Goal: Transaction & Acquisition: Purchase product/service

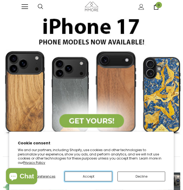
click at [105, 178] on button "Accept" at bounding box center [89, 176] width 48 height 10
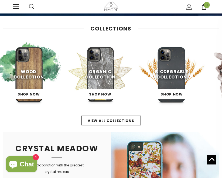
scroll to position [36, 0]
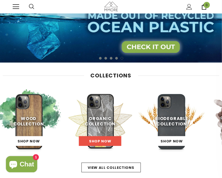
click at [99, 142] on span "Shop Now" at bounding box center [100, 141] width 22 height 5
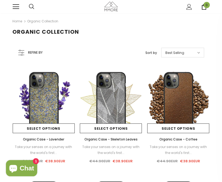
click at [197, 52] on icon at bounding box center [198, 52] width 3 height 4
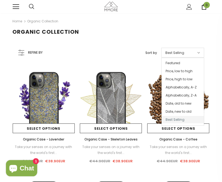
click at [141, 39] on div "Organic Collection" at bounding box center [111, 37] width 222 height 16
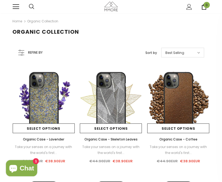
click at [30, 50] on span "Refine by" at bounding box center [35, 53] width 15 height 6
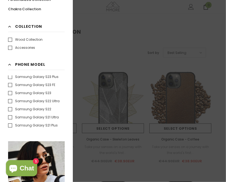
scroll to position [395, 0]
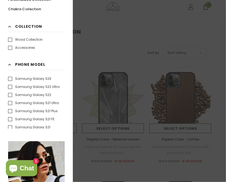
click at [10, 95] on label "Samsung Galaxy S22" at bounding box center [29, 94] width 43 height 5
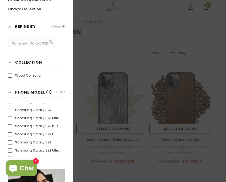
scroll to position [323, 0]
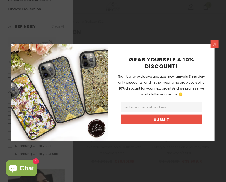
click at [213, 44] on icon at bounding box center [214, 44] width 5 height 5
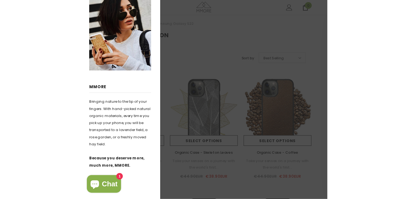
scroll to position [0, 0]
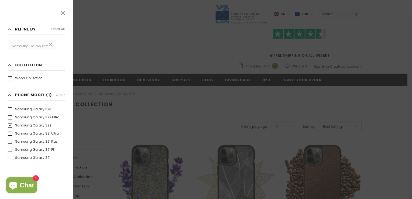
click at [91, 39] on div at bounding box center [206, 99] width 412 height 199
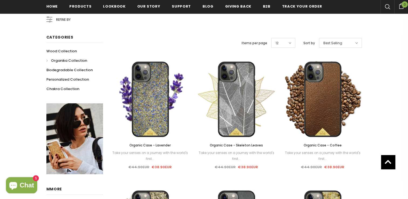
scroll to position [36, 0]
